Goal: Find specific page/section: Find specific page/section

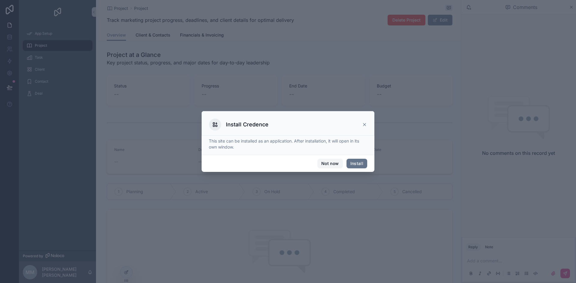
click at [331, 164] on button "Not now" at bounding box center [329, 164] width 25 height 10
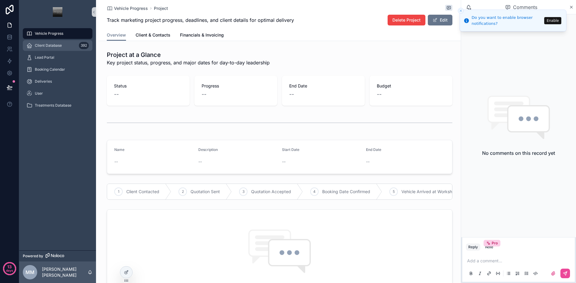
click at [79, 47] on div "392" at bounding box center [84, 46] width 10 height 10
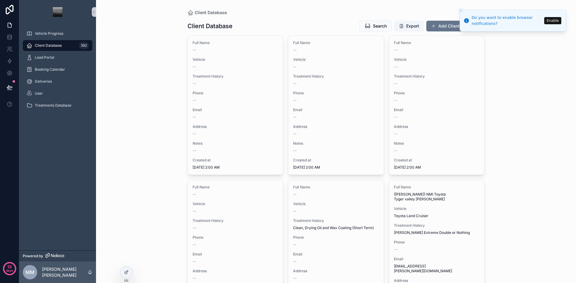
click at [557, 21] on button "Enable" at bounding box center [552, 20] width 17 height 7
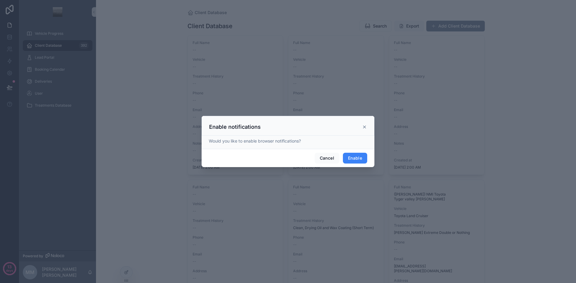
click at [360, 157] on button "Enable" at bounding box center [355, 158] width 24 height 11
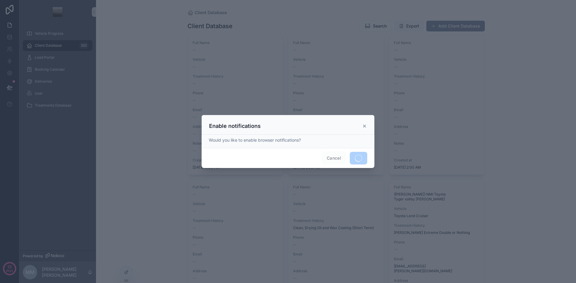
click at [365, 126] on icon at bounding box center [364, 126] width 5 height 5
click at [364, 126] on icon at bounding box center [364, 126] width 5 height 5
